Goal: Check status: Check status

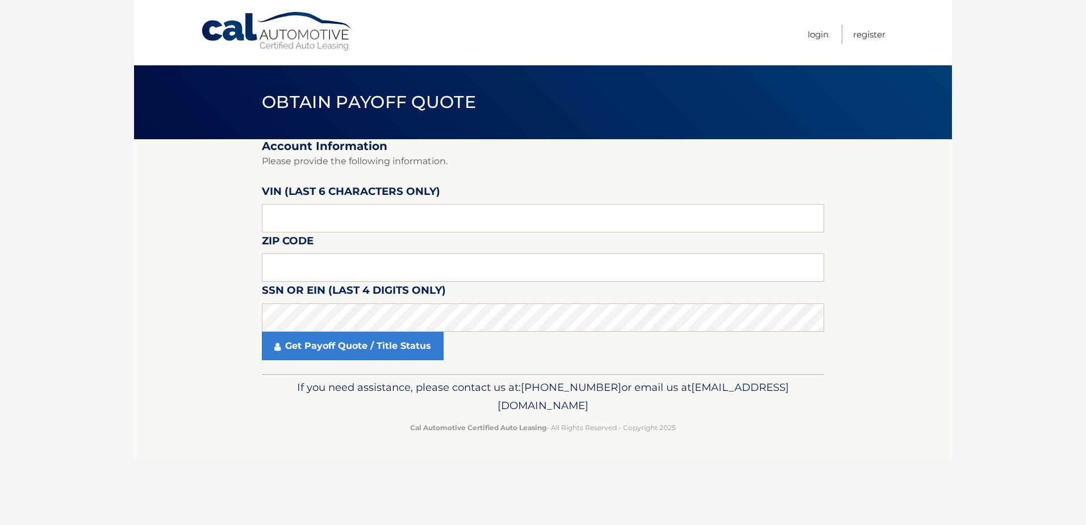
click at [433, 204] on label "VIN (last 6 characters only)" at bounding box center [351, 193] width 178 height 21
click at [365, 221] on input "text" at bounding box center [543, 218] width 563 height 28
type input "164139"
click at [293, 277] on input "text" at bounding box center [543, 267] width 563 height 28
type input "33073"
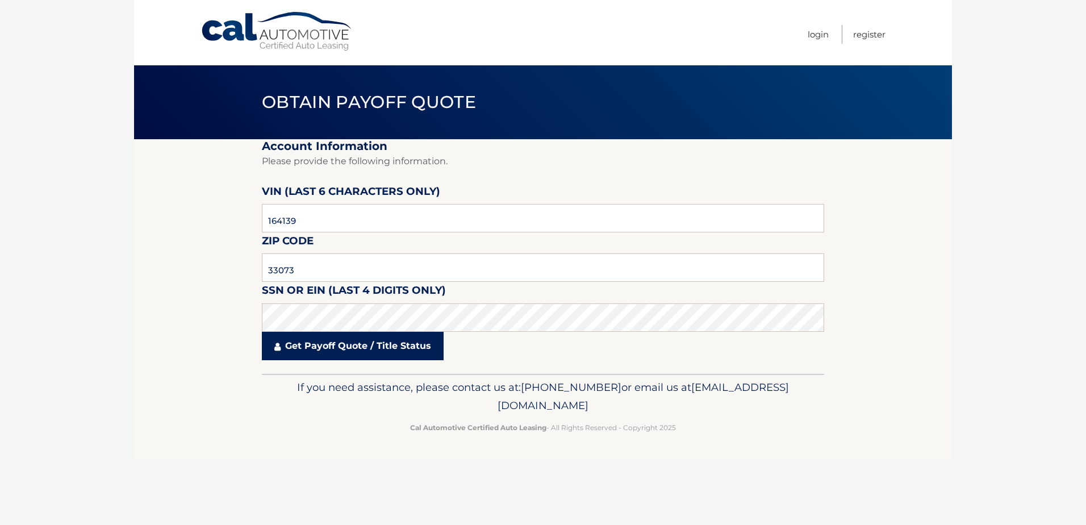
click at [349, 343] on link "Get Payoff Quote / Title Status" at bounding box center [353, 346] width 182 height 28
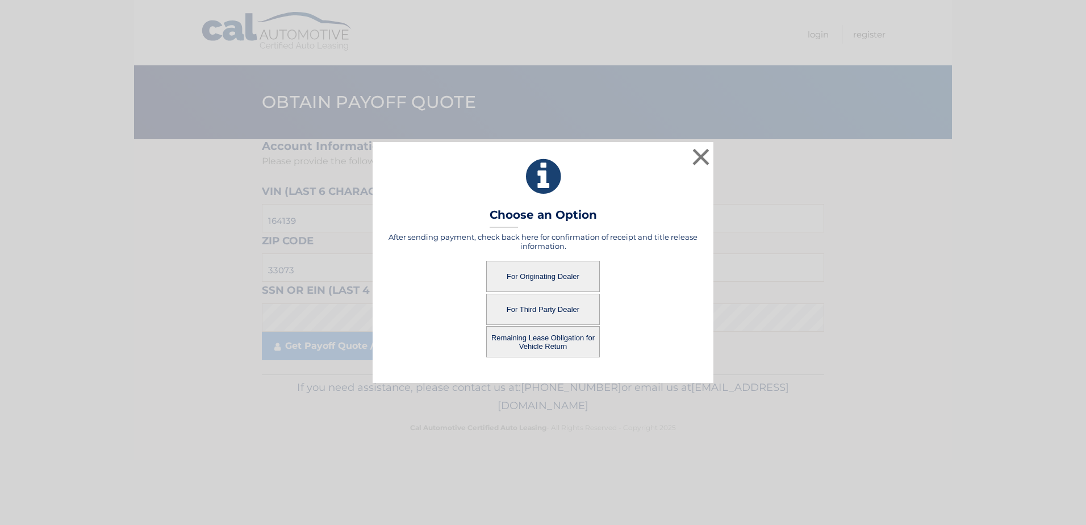
click at [547, 273] on button "For Originating Dealer" at bounding box center [543, 276] width 114 height 31
click at [530, 277] on button "For Originating Dealer" at bounding box center [543, 276] width 114 height 31
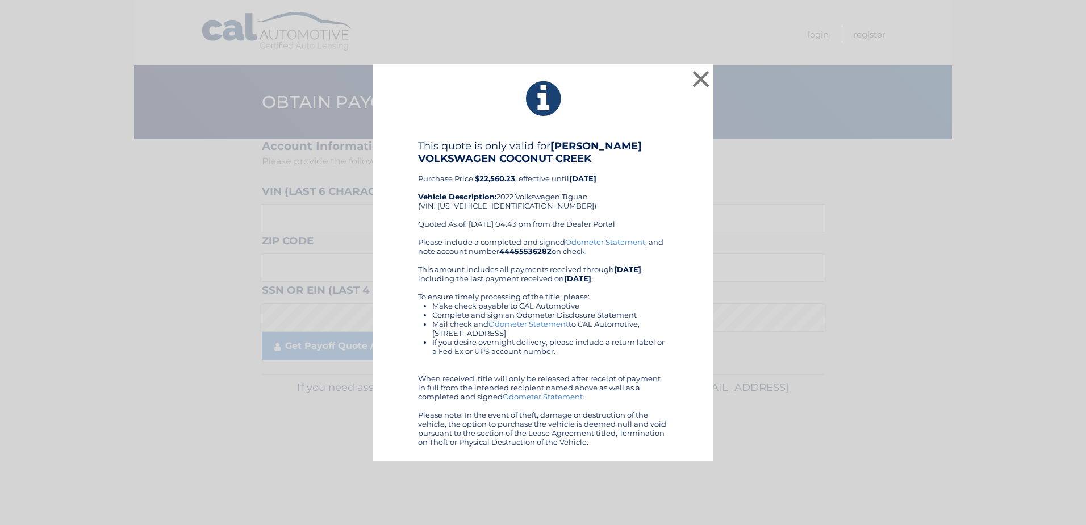
drag, startPoint x: 523, startPoint y: 86, endPoint x: 616, endPoint y: 445, distance: 371.5
click at [616, 445] on div "× This quote is only valid for [PERSON_NAME] VOLKSWAGEN COCONUT CREEK Purchase …" at bounding box center [543, 262] width 341 height 397
